Goal: Task Accomplishment & Management: Use online tool/utility

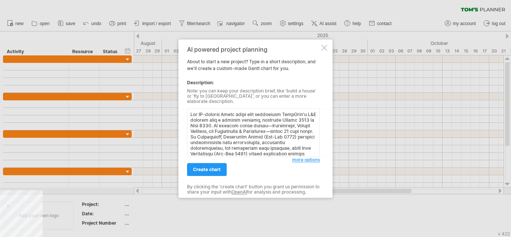
scroll to position [158, 0]
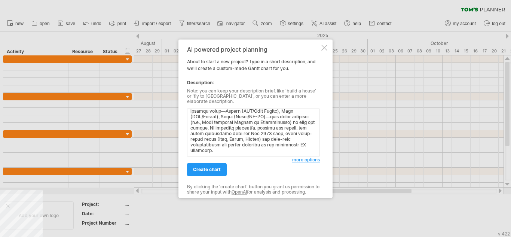
type textarea "Lor IP-dolorsi Ametc adipi elit seddoeiusm TempOrin’u L&E dolorem aliq e admini…"
click at [206, 160] on div "create chart" at bounding box center [239, 165] width 105 height 19
click at [202, 168] on span "create chart" at bounding box center [207, 170] width 28 height 6
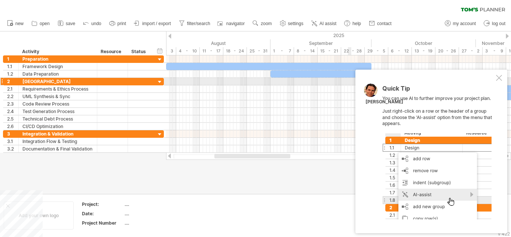
click at [504, 78] on div "Quick Tip You can use AI to further improve your project plan. Just right-click…" at bounding box center [432, 152] width 152 height 164
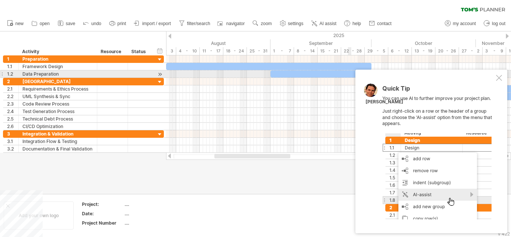
click at [499, 77] on div at bounding box center [499, 78] width 6 height 6
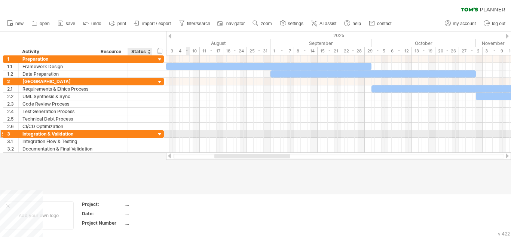
click at [159, 133] on div at bounding box center [159, 134] width 7 height 7
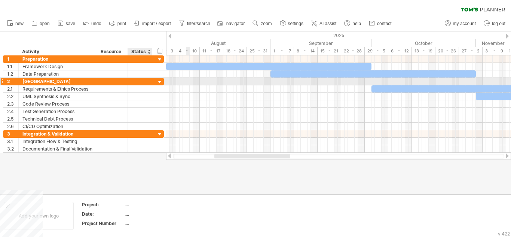
click at [161, 80] on div at bounding box center [159, 82] width 7 height 7
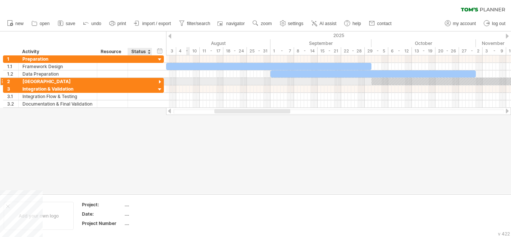
click at [161, 80] on div at bounding box center [159, 82] width 7 height 7
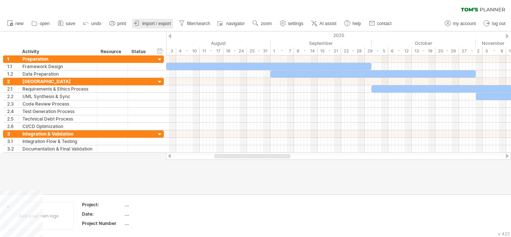
click at [156, 25] on span "import / export" at bounding box center [156, 23] width 29 height 5
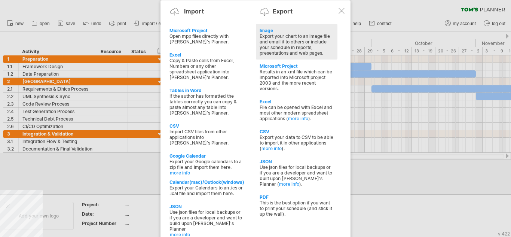
click at [283, 45] on div "Export your chart to an image file and email it to others or include your sched…" at bounding box center [297, 44] width 74 height 22
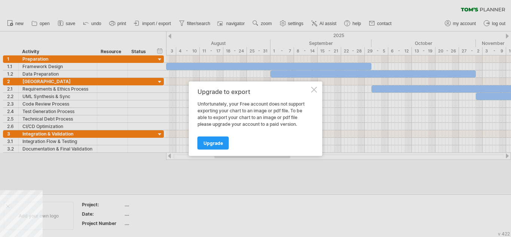
click at [311, 94] on div "Upgrade to export Unfortunately, your Free account does not support exporting y…" at bounding box center [256, 118] width 134 height 74
click at [313, 89] on div at bounding box center [314, 89] width 6 height 6
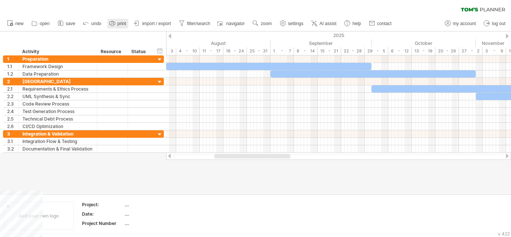
click at [113, 24] on icon at bounding box center [112, 22] width 7 height 7
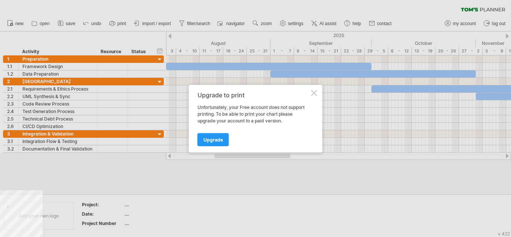
click at [316, 94] on div at bounding box center [314, 93] width 6 height 6
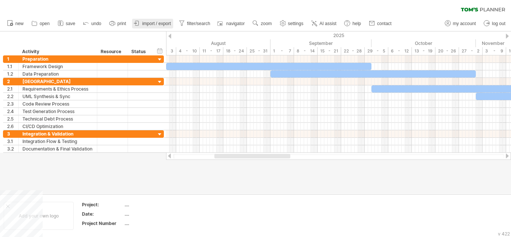
click at [160, 19] on link "import / export" at bounding box center [152, 24] width 41 height 10
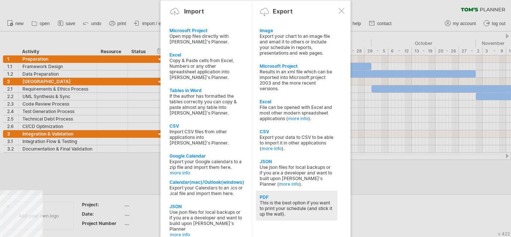
click at [275, 201] on div "This is the best option if you want to print your schedule (and stick it up the…" at bounding box center [297, 208] width 74 height 17
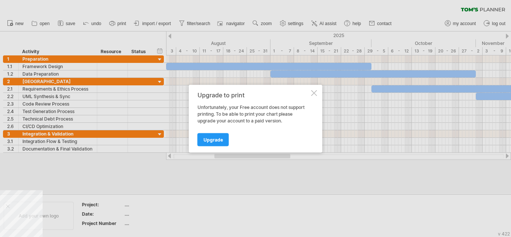
click at [314, 91] on div at bounding box center [314, 93] width 6 height 6
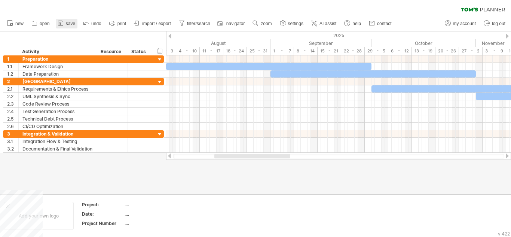
click at [71, 21] on span "save" at bounding box center [70, 23] width 9 height 5
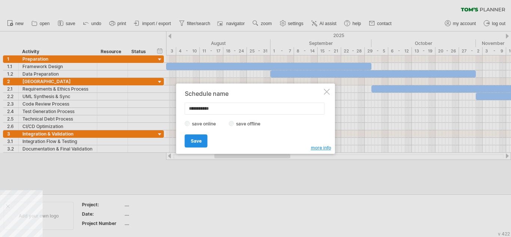
click at [197, 143] on span "Save" at bounding box center [196, 141] width 11 height 6
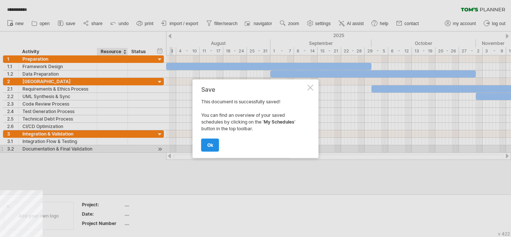
click at [205, 143] on link "ok" at bounding box center [210, 145] width 18 height 13
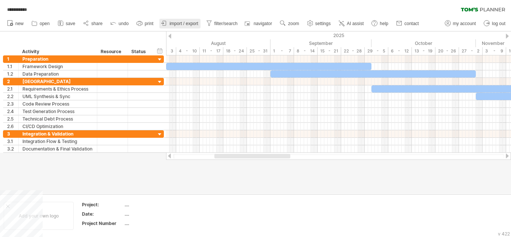
click at [173, 25] on span "import / export" at bounding box center [184, 23] width 29 height 5
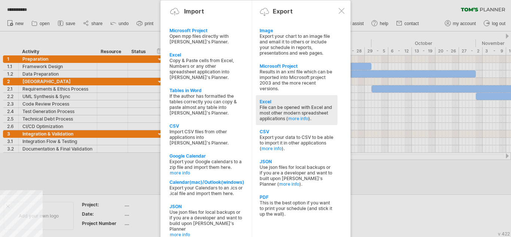
click at [271, 111] on div "File can be opened with Excel and most other modern spreadsheet applications ( …" at bounding box center [297, 112] width 74 height 17
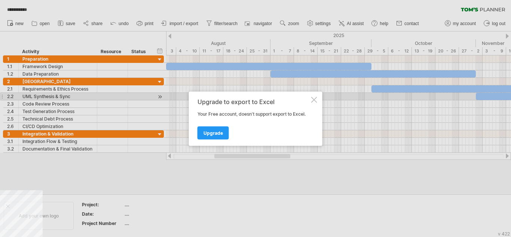
click at [314, 96] on div "Upgrade to export to Excel Your Free account, doesn't support export to Excel. …" at bounding box center [256, 118] width 134 height 54
click at [314, 98] on div at bounding box center [314, 100] width 6 height 6
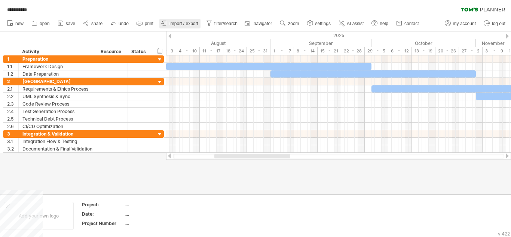
click at [174, 21] on span "import / export" at bounding box center [184, 23] width 29 height 5
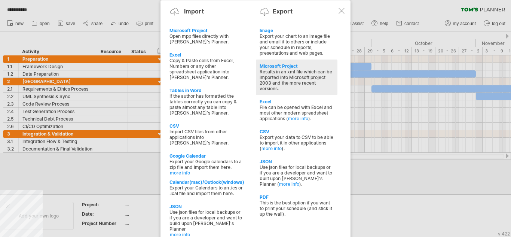
click at [277, 82] on div "Results in an xml file which can be imported into Microsoft project 2003 and th…" at bounding box center [297, 80] width 74 height 22
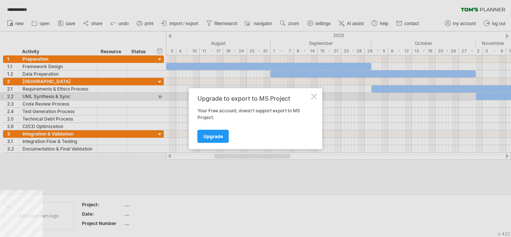
click at [314, 94] on div at bounding box center [314, 96] width 6 height 6
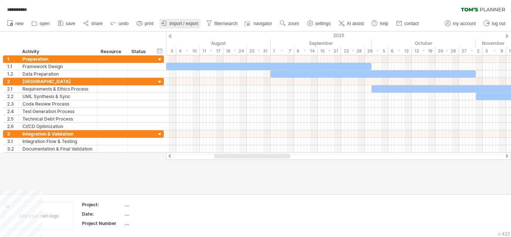
click at [183, 27] on link "import / export" at bounding box center [179, 24] width 41 height 10
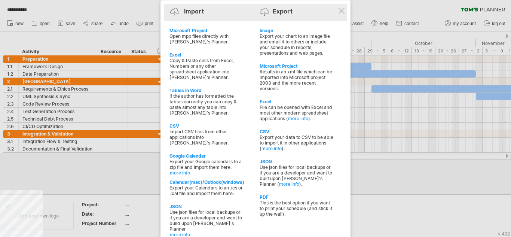
click at [342, 4] on div "Import Export" at bounding box center [256, 12] width 180 height 17
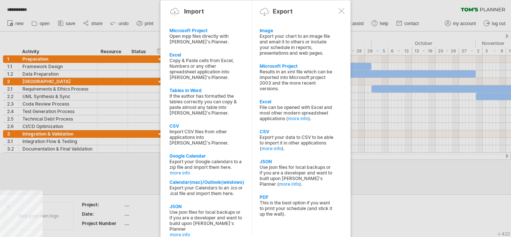
click at [341, 9] on div at bounding box center [342, 11] width 6 height 6
